Goal: Book appointment/travel/reservation

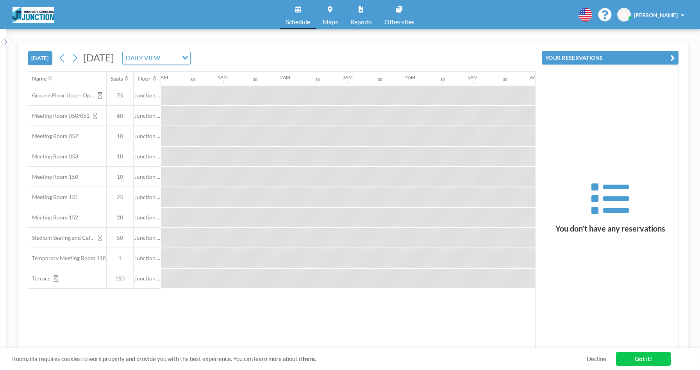
scroll to position [0, 813]
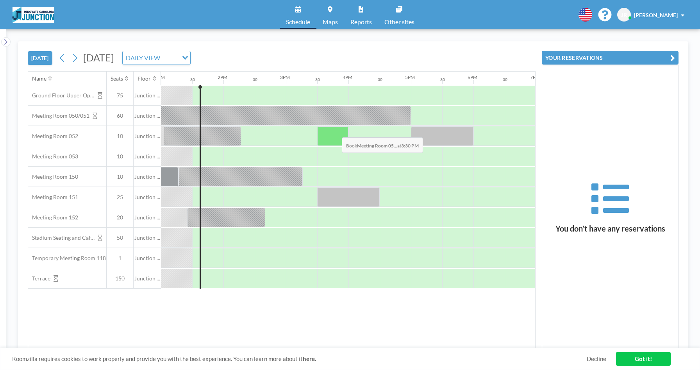
click at [336, 131] on div at bounding box center [332, 136] width 31 height 20
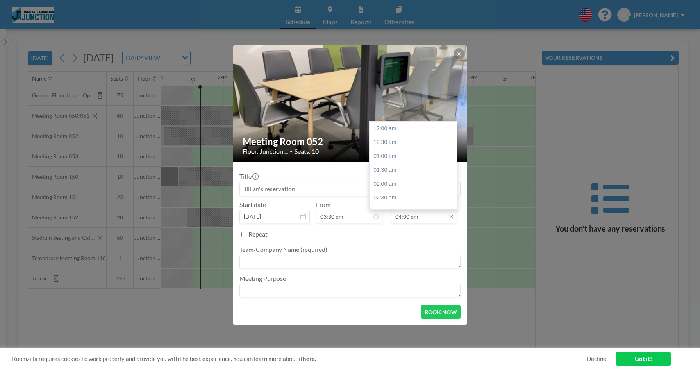
scroll to position [438, 0]
click at [406, 215] on input "04:00 pm" at bounding box center [424, 216] width 66 height 13
click at [397, 147] on div "04:30 pm" at bounding box center [414, 150] width 88 height 14
type input "04:30 pm"
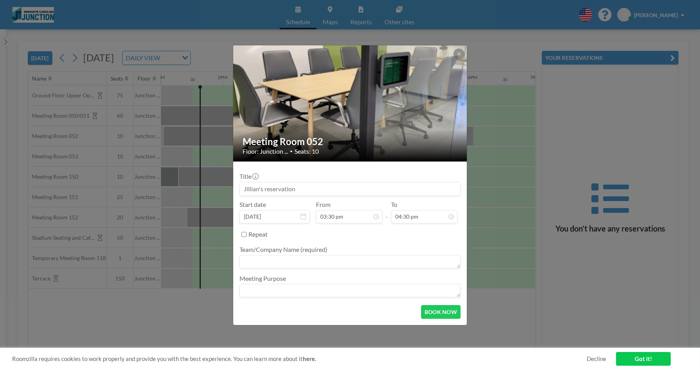
click at [317, 200] on div "Title Start date [DATE] From 03:30 pm - To 04:30 pm Repeat Team/Company Name (r…" at bounding box center [350, 233] width 221 height 131
click at [317, 194] on input at bounding box center [350, 188] width 220 height 13
type input "IHE Informational Interview"
click at [297, 264] on textarea at bounding box center [350, 261] width 221 height 13
type textarea "IHE"
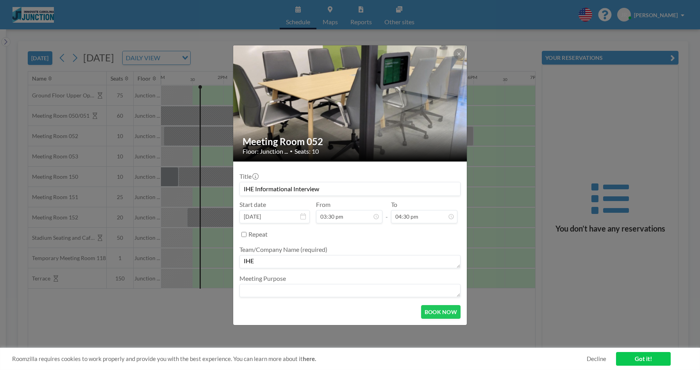
click at [296, 295] on textarea at bounding box center [350, 290] width 221 height 13
type textarea "IHE Benchmarking"
type input "IHE Informational Interview"
type textarea "IHE Benchmarking Interns"
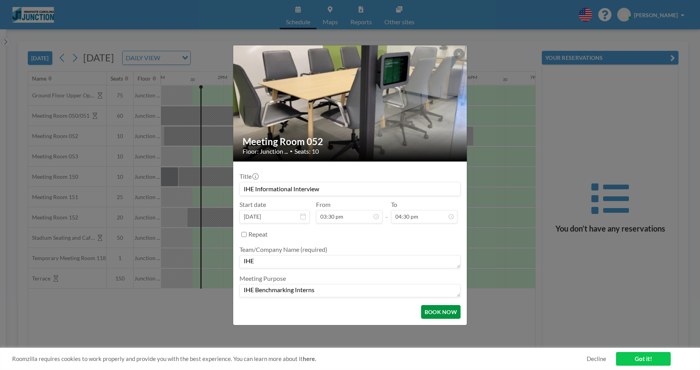
click at [444, 307] on button "BOOK NOW" at bounding box center [440, 312] width 39 height 14
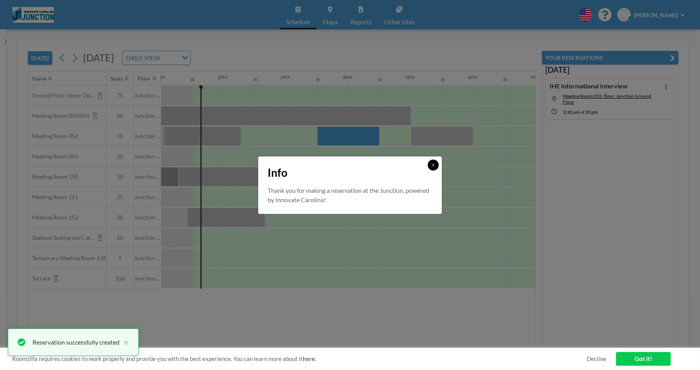
click at [433, 164] on icon at bounding box center [433, 164] width 3 height 3
